Goal: Obtain resource: Download file/media

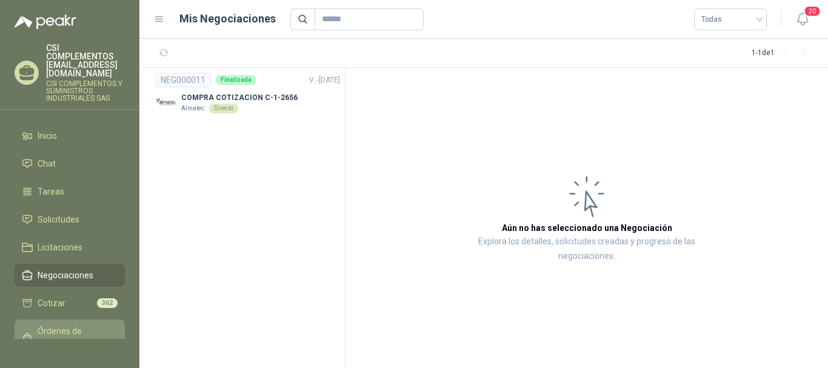
click at [51, 324] on span "Órdenes de Compra" at bounding box center [76, 337] width 76 height 27
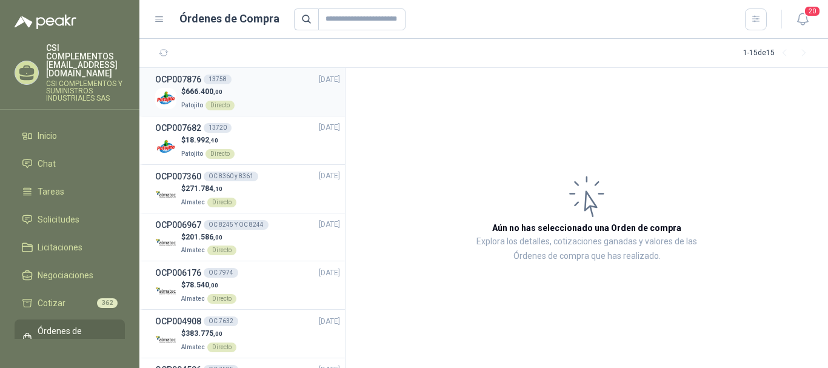
click at [249, 92] on div "$ 666.400 ,00 Patojito Directo" at bounding box center [247, 98] width 185 height 25
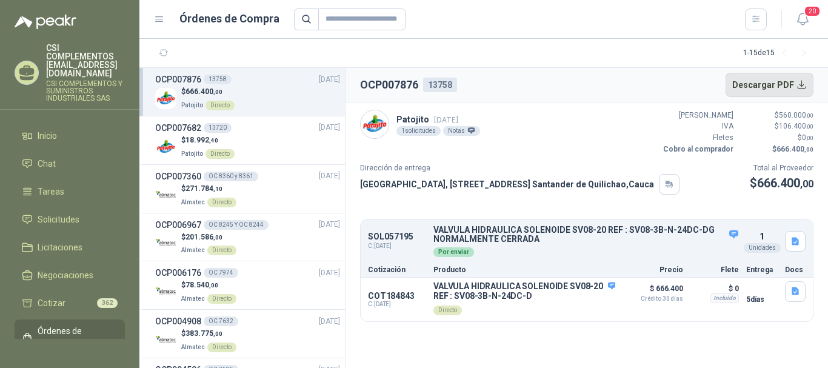
click at [802, 84] on button "Descargar PDF" at bounding box center [770, 85] width 89 height 24
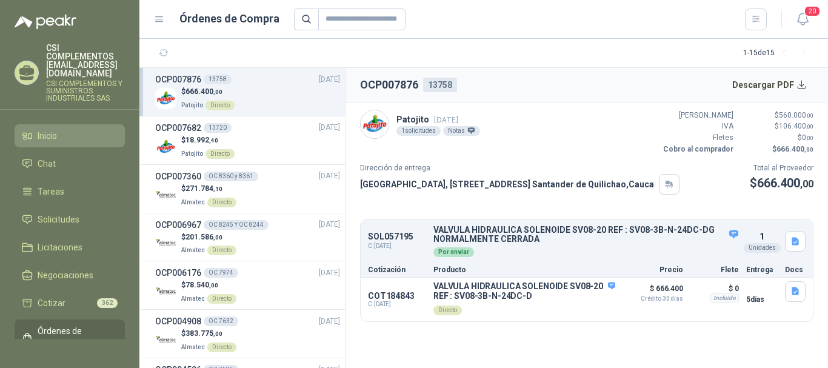
click at [36, 129] on li "Inicio" at bounding box center [70, 135] width 96 height 13
